Goal: Task Accomplishment & Management: Complete application form

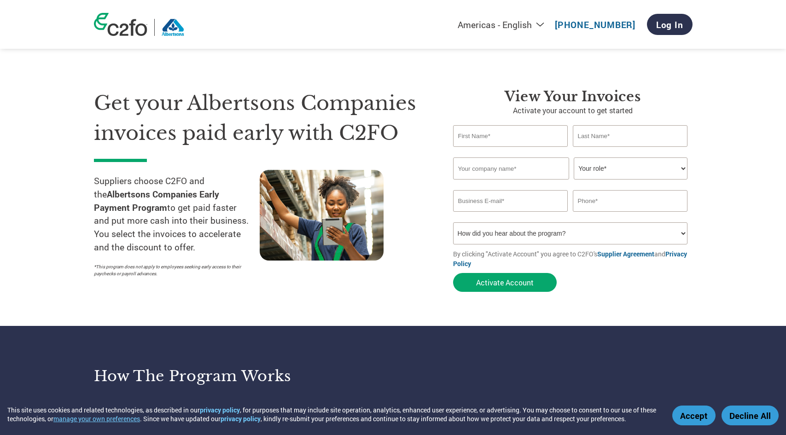
click at [514, 134] on input "text" at bounding box center [510, 136] width 115 height 22
type input "Melody"
type input "E"
type input "[PERSON_NAME]"
type input "Quest Solution"
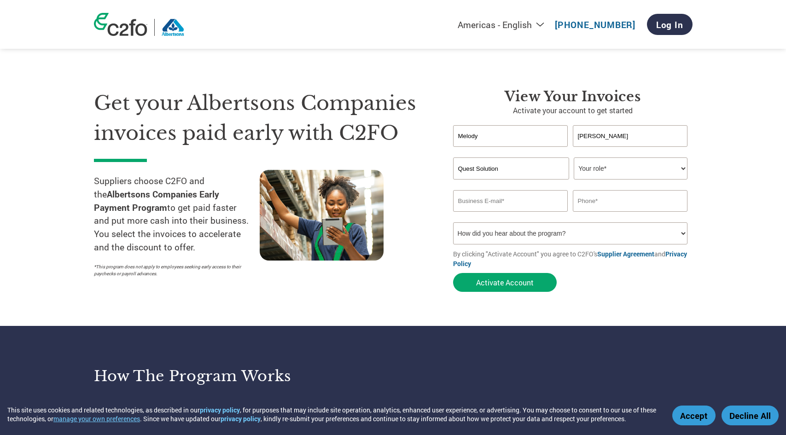
click at [633, 166] on select "Your role* CFO Controller Credit Manager Finance Director Treasurer CEO Preside…" at bounding box center [631, 168] width 114 height 22
select select "ACCOUNTS_RECEIVABLE"
click at [574, 157] on select "Your role* CFO Controller Credit Manager Finance Director Treasurer CEO Preside…" at bounding box center [631, 168] width 114 height 22
click at [507, 205] on input "email" at bounding box center [510, 201] width 115 height 22
type input "[EMAIL_ADDRESS][DOMAIN_NAME]"
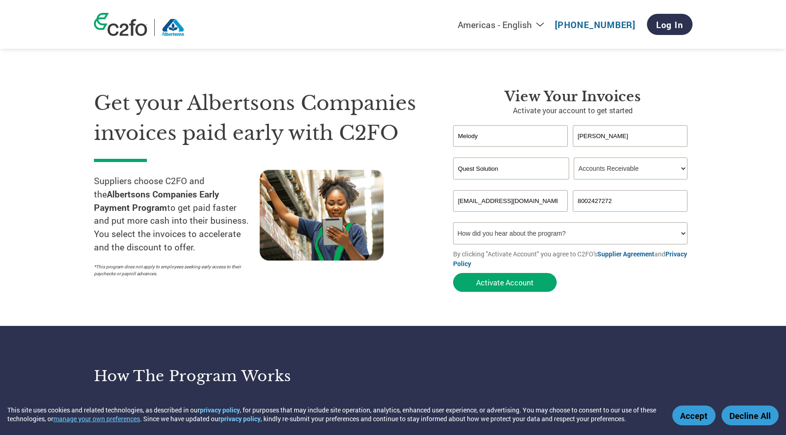
type input "8002427272"
click at [614, 231] on select "How did you hear about the program? Received a letter Email Social Media Online…" at bounding box center [570, 233] width 235 height 22
select select "Email"
click at [453, 222] on select "How did you hear about the program? Received a letter Email Social Media Online…" at bounding box center [570, 233] width 235 height 22
click at [498, 283] on button "Activate Account" at bounding box center [505, 282] width 104 height 19
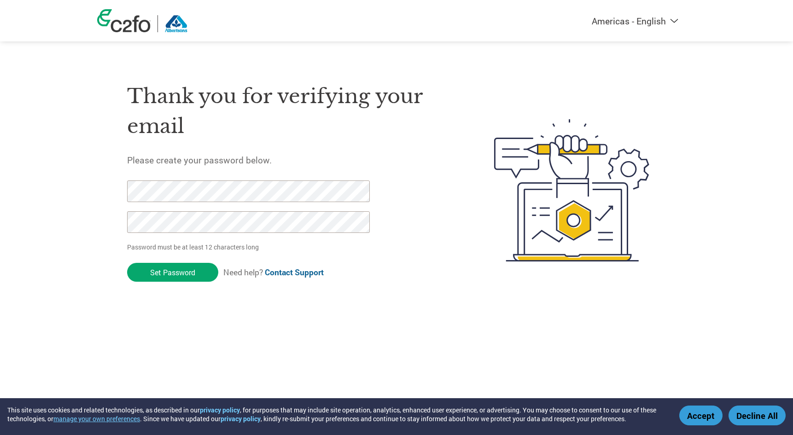
click at [99, 192] on div "Thank you for verifying your email Please create your password below. Password …" at bounding box center [396, 191] width 598 height 244
click at [179, 273] on input "Set Password" at bounding box center [172, 272] width 91 height 19
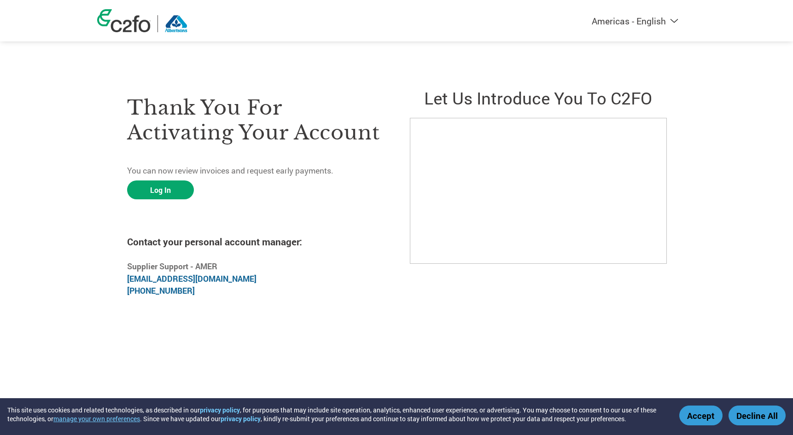
click at [97, 419] on button "manage your own preferences" at bounding box center [96, 418] width 87 height 9
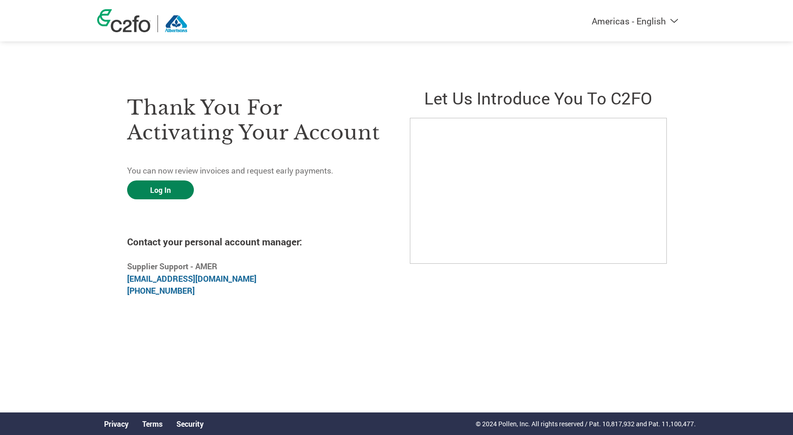
click at [163, 188] on link "Log In" at bounding box center [160, 189] width 67 height 19
